Goal: Task Accomplishment & Management: Manage account settings

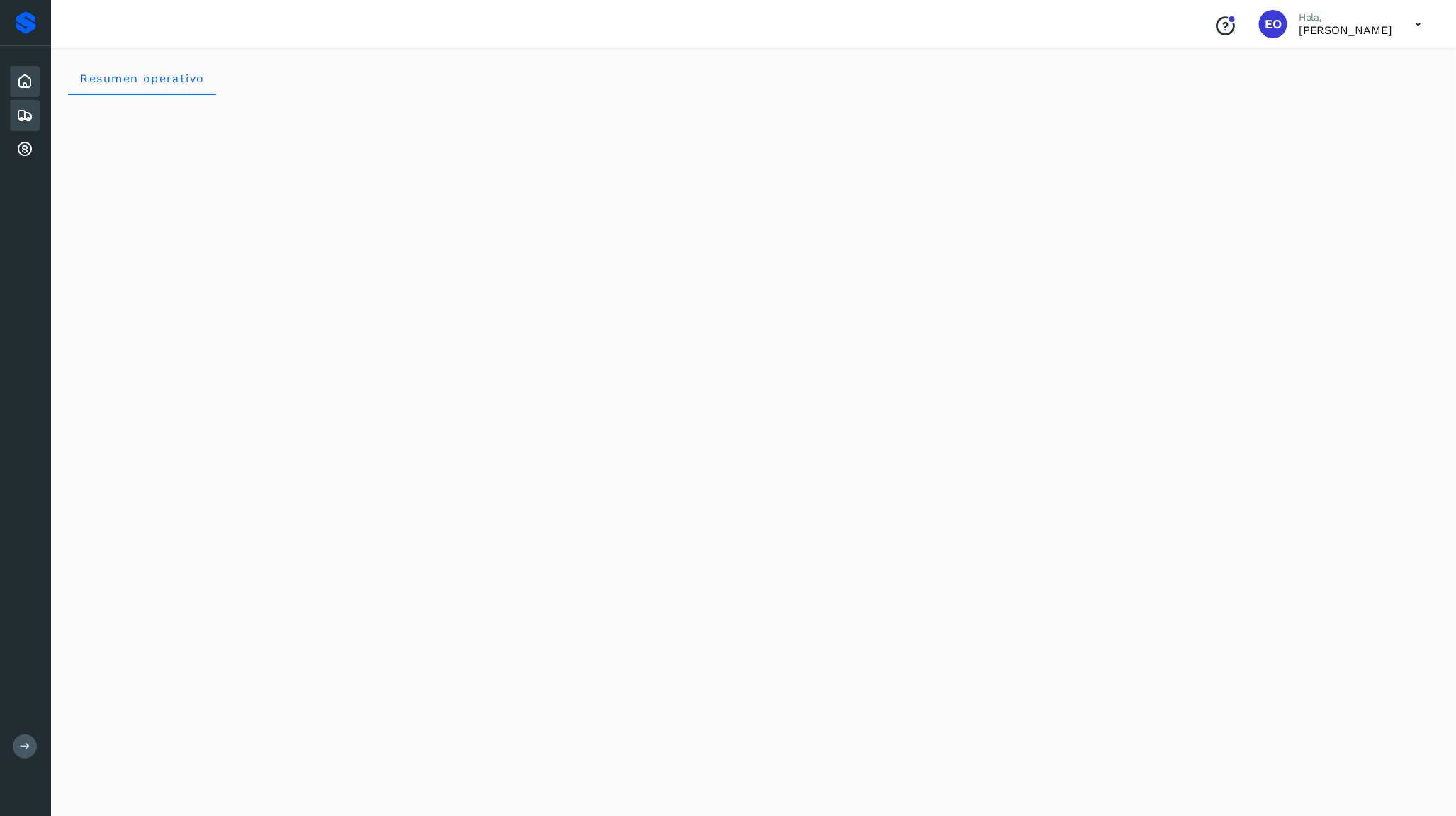
click at [32, 115] on icon at bounding box center [25, 116] width 17 height 17
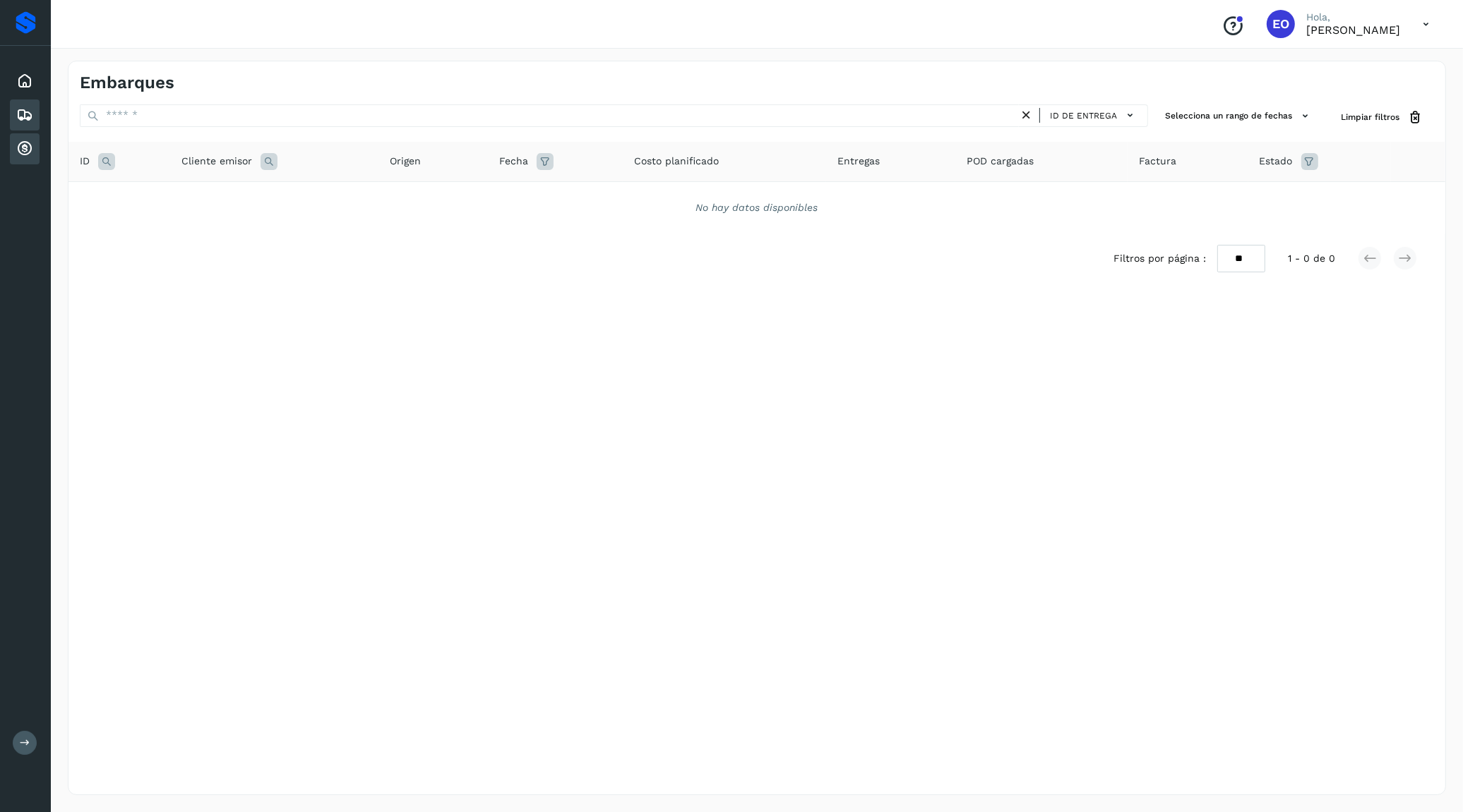
click at [32, 154] on div "Cuentas por cobrar" at bounding box center [24, 148] width 30 height 31
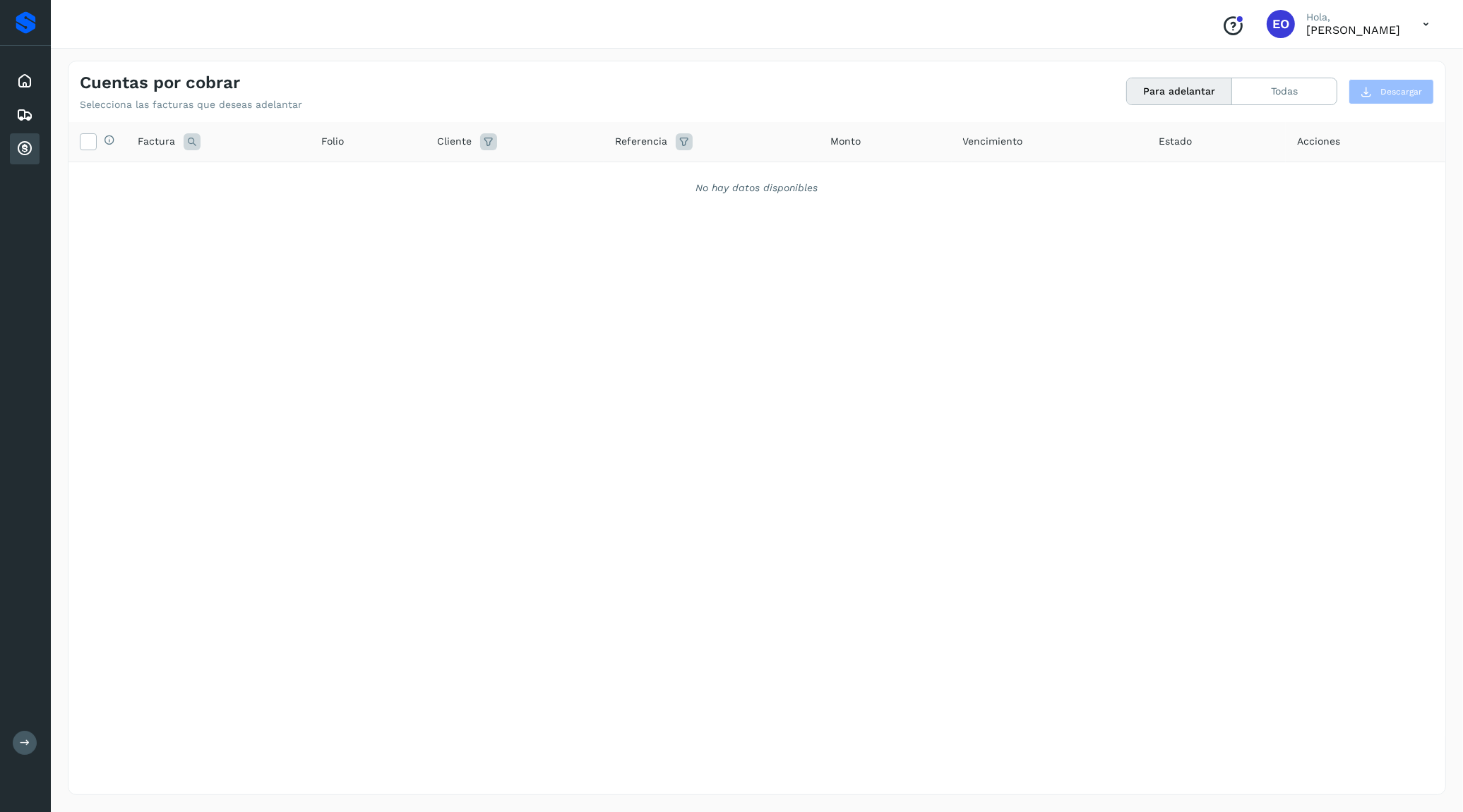
click at [1418, 22] on icon at bounding box center [1425, 24] width 29 height 29
click at [1321, 60] on div "Cerrar sesión" at bounding box center [1355, 64] width 168 height 27
